Goal: Find specific page/section: Find specific page/section

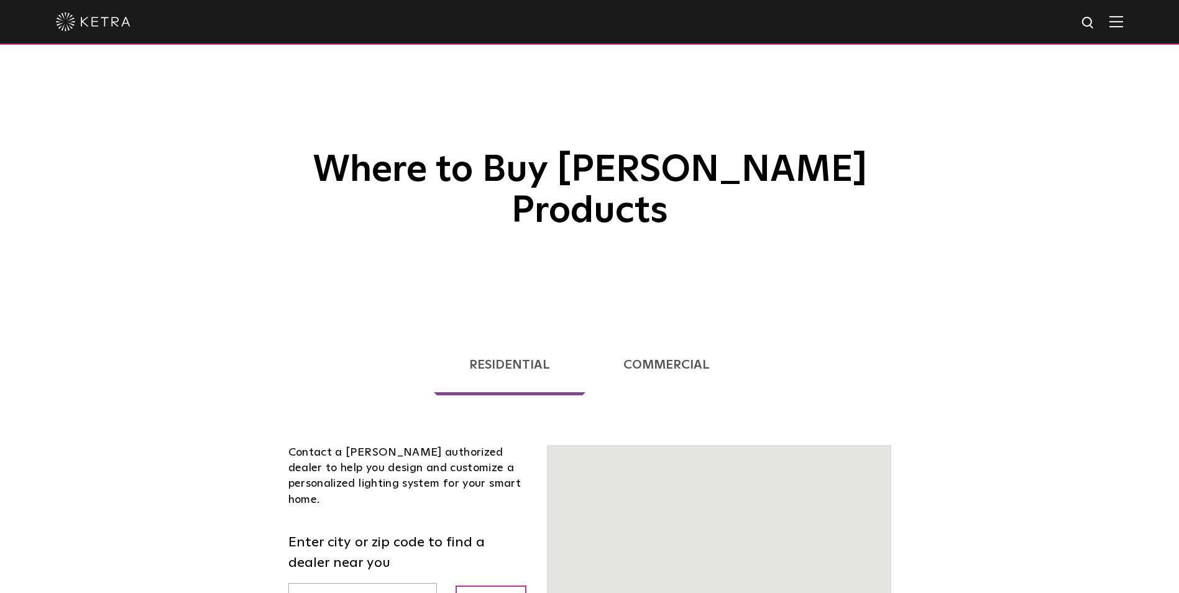
scroll to position [186, 0]
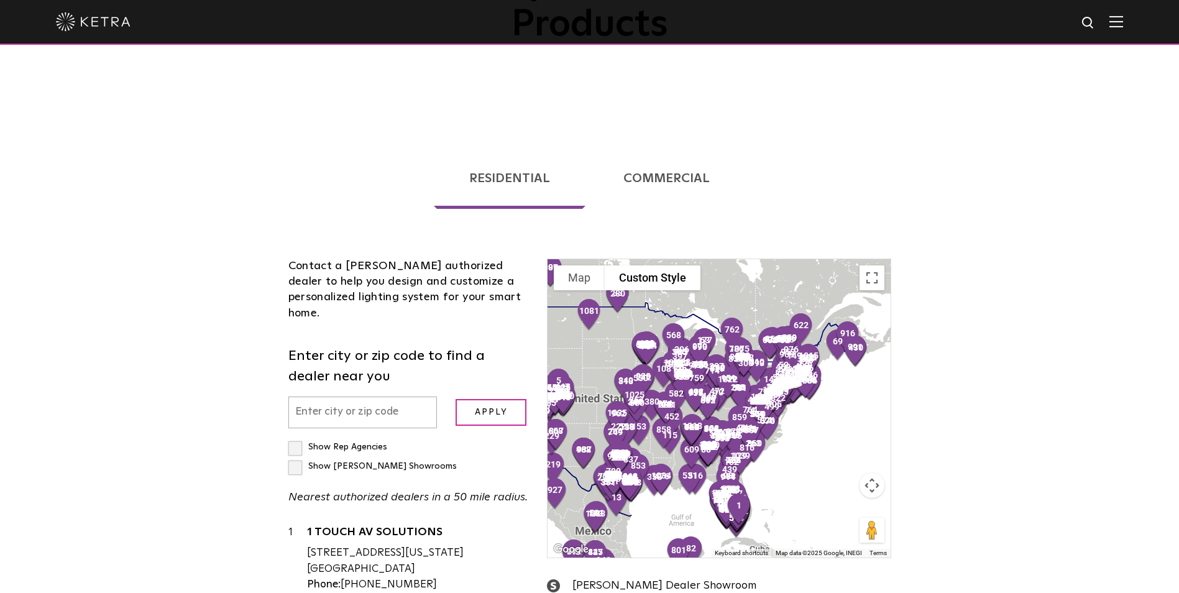
click at [330, 397] on input "text" at bounding box center [362, 413] width 149 height 32
type input "10023"
click at [496, 399] on input "Apply" at bounding box center [491, 412] width 71 height 27
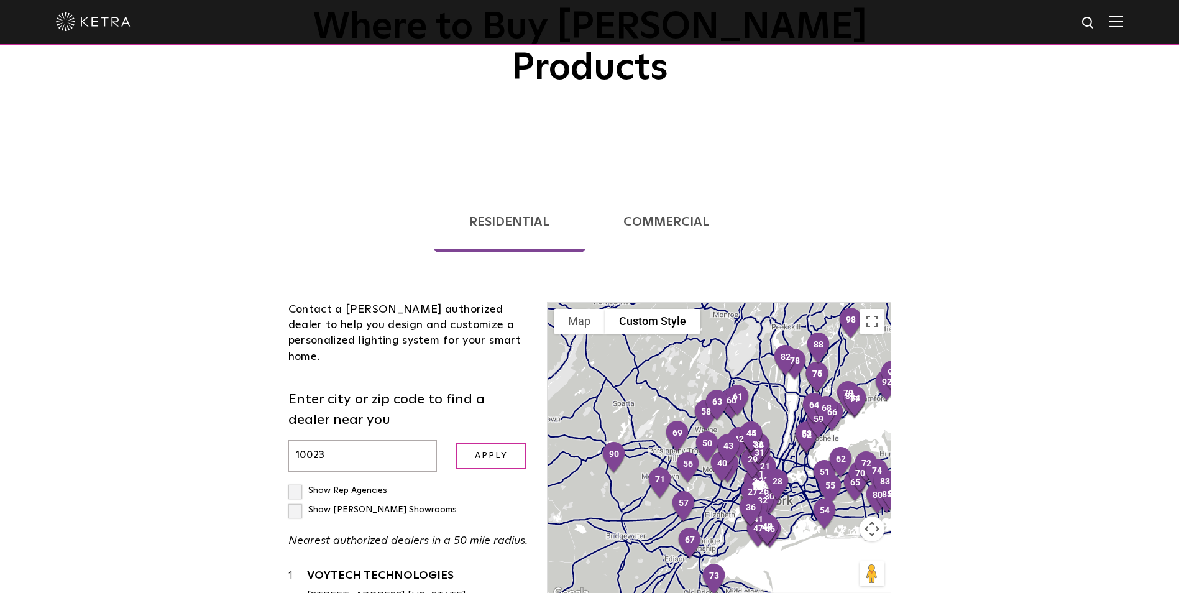
scroll to position [124, 0]
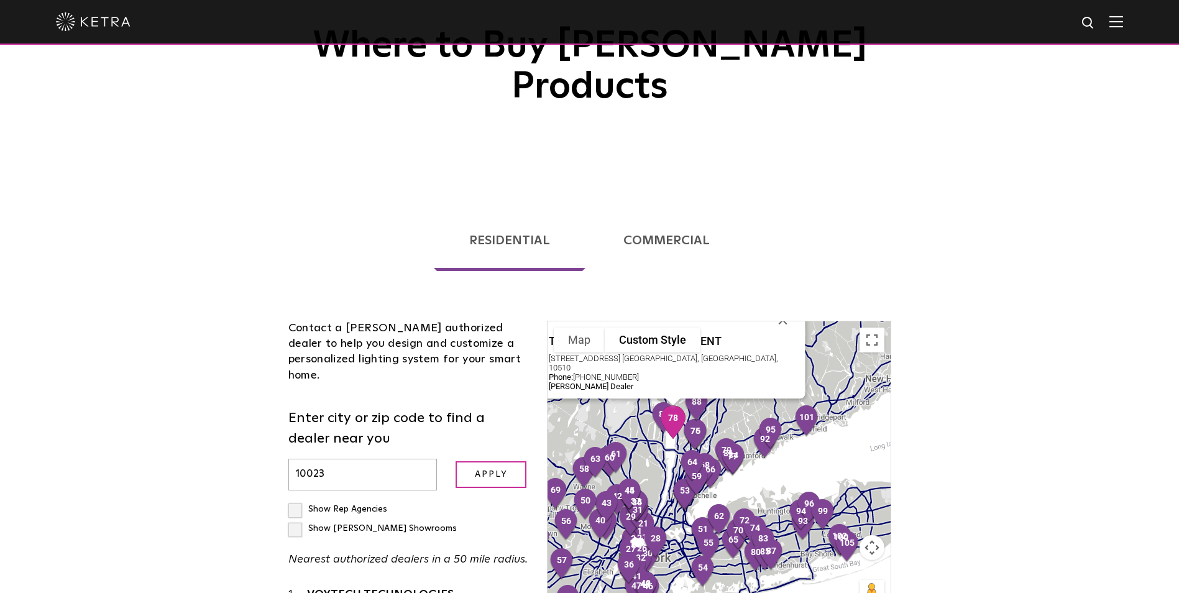
drag, startPoint x: 767, startPoint y: 436, endPoint x: 687, endPoint y: 365, distance: 107.0
click at [687, 509] on div "To navigate, press the arrow keys." at bounding box center [768, 509] width 342 height 0
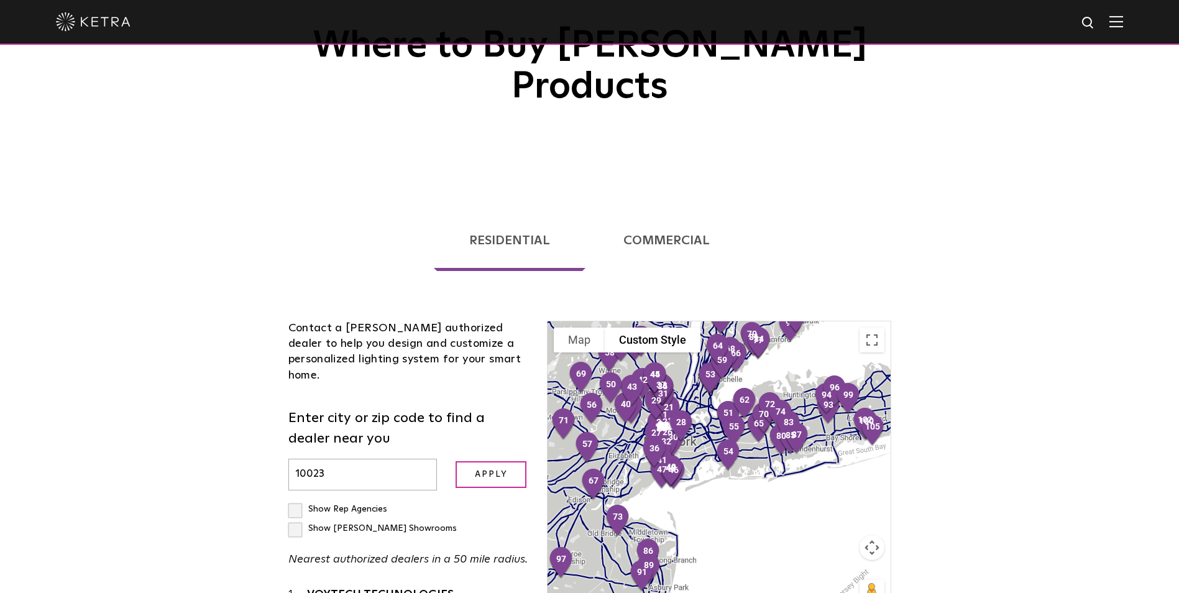
drag, startPoint x: 811, startPoint y: 476, endPoint x: 828, endPoint y: 314, distance: 162.5
click at [828, 321] on div at bounding box center [719, 470] width 342 height 298
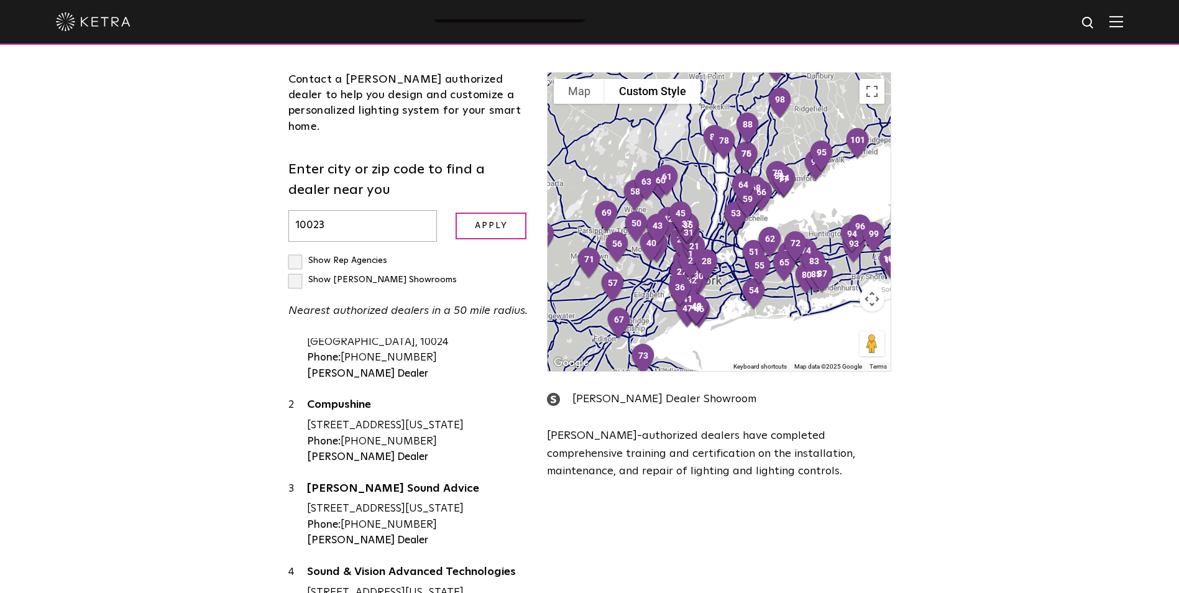
scroll to position [62, 0]
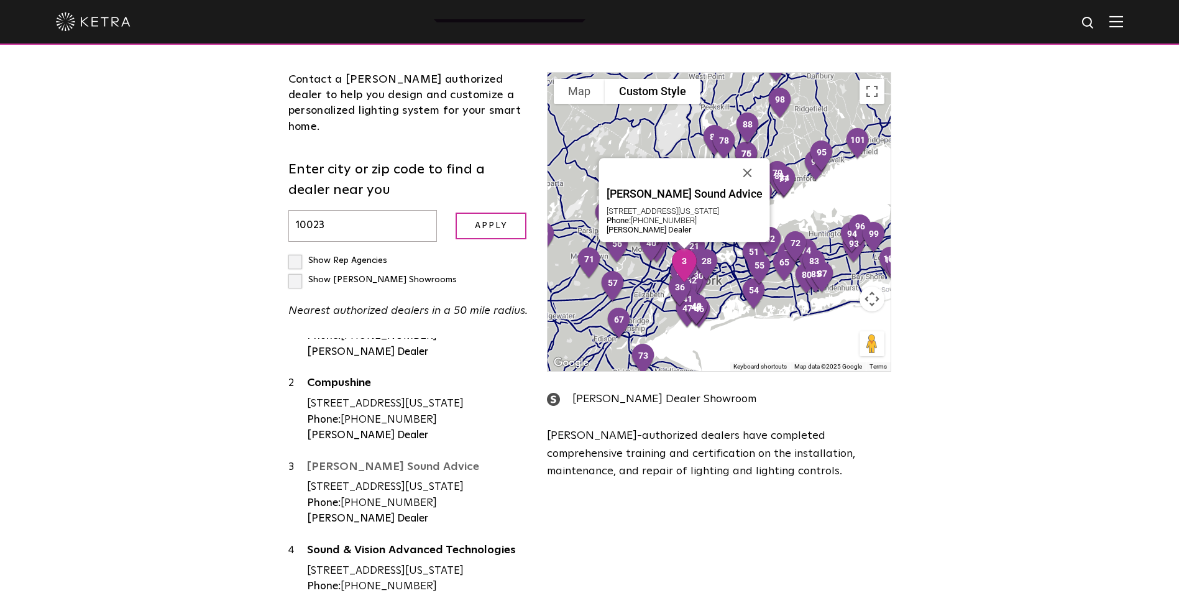
drag, startPoint x: 357, startPoint y: 392, endPoint x: 365, endPoint y: 392, distance: 8.1
click at [357, 461] on link "[PERSON_NAME] Sound Advice" at bounding box center [418, 469] width 222 height 16
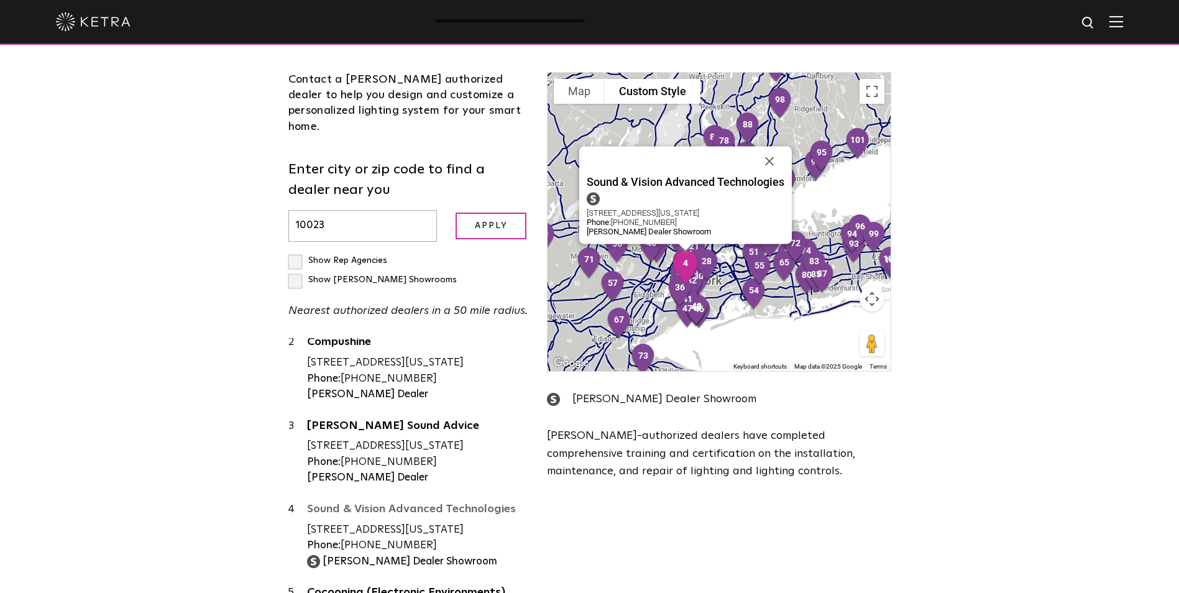
scroll to position [124, 0]
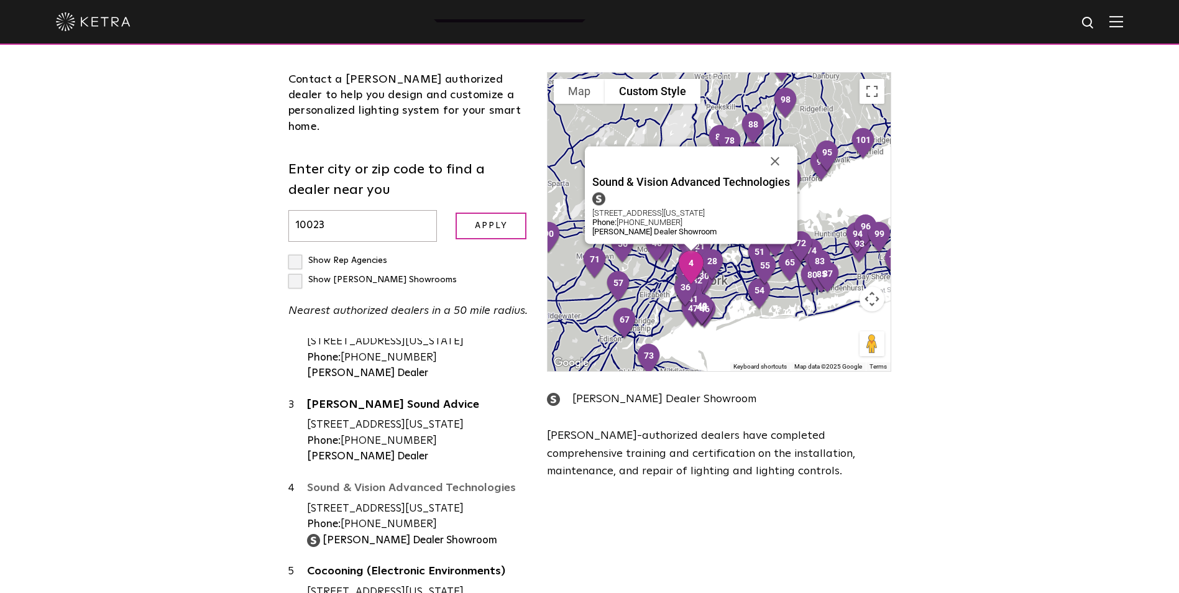
click at [362, 482] on link "Sound & Vision Advanced Technologies" at bounding box center [418, 490] width 222 height 16
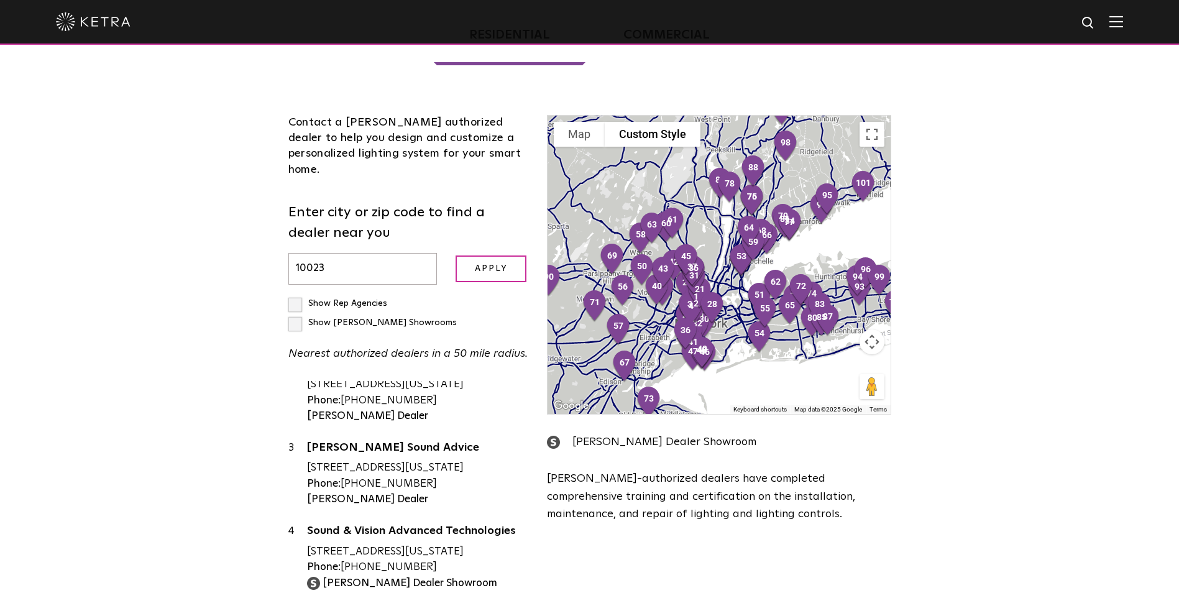
scroll to position [559, 0]
